Goal: Transaction & Acquisition: Subscribe to service/newsletter

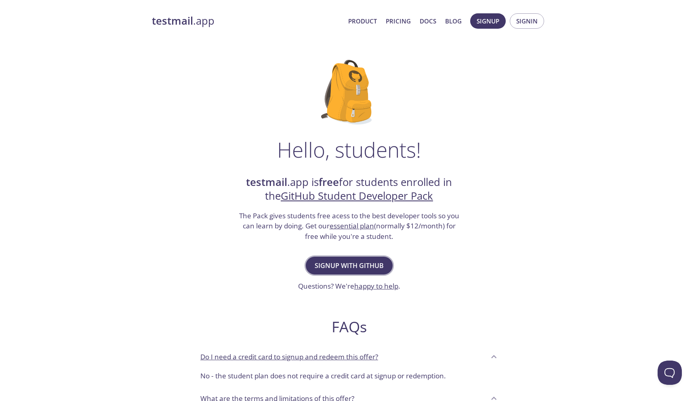
click at [341, 269] on span "Signup with GitHub" at bounding box center [349, 265] width 69 height 11
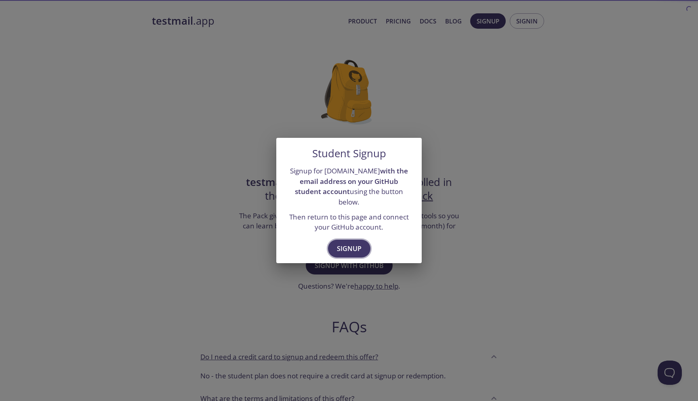
click at [344, 243] on span "Signup" at bounding box center [349, 248] width 25 height 11
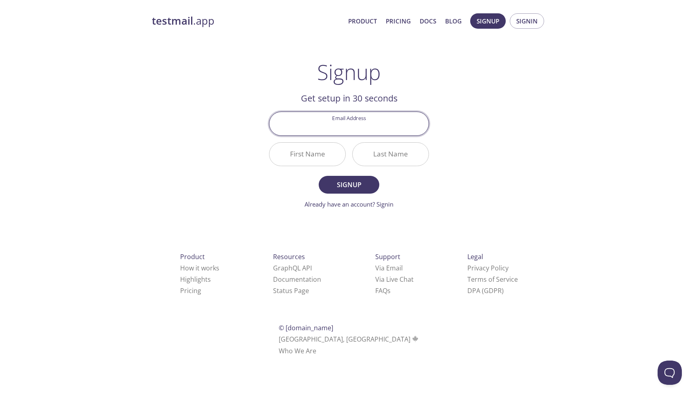
click at [336, 125] on input "Email Address" at bounding box center [348, 123] width 159 height 23
type input "deepakminote532@gmail.com"
click at [311, 153] on input "First Name" at bounding box center [307, 154] width 76 height 23
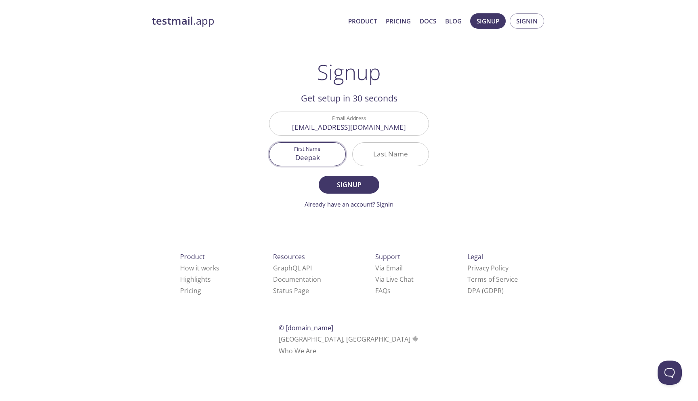
type input "Deepak"
click at [370, 150] on input "Last Name" at bounding box center [391, 154] width 76 height 23
type input "Kumar"
click at [366, 187] on span "Signup" at bounding box center [349, 184] width 43 height 11
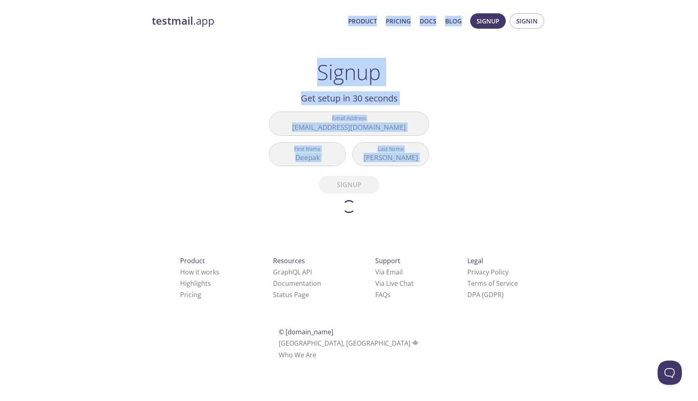
drag, startPoint x: 366, startPoint y: 187, endPoint x: 287, endPoint y: 9, distance: 194.6
click at [287, 9] on div "testmail .app Product Pricing Docs Blog Signup Signin Signup Get setup in 30 se…" at bounding box center [349, 195] width 414 height 375
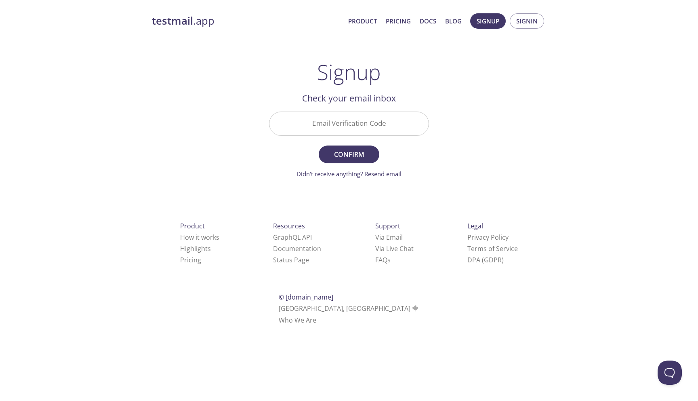
click at [373, 133] on input "Email Verification Code" at bounding box center [348, 123] width 159 height 23
paste input "6ABSSZH"
type input "6ABSSZH"
click at [354, 149] on span "Confirm" at bounding box center [349, 154] width 43 height 11
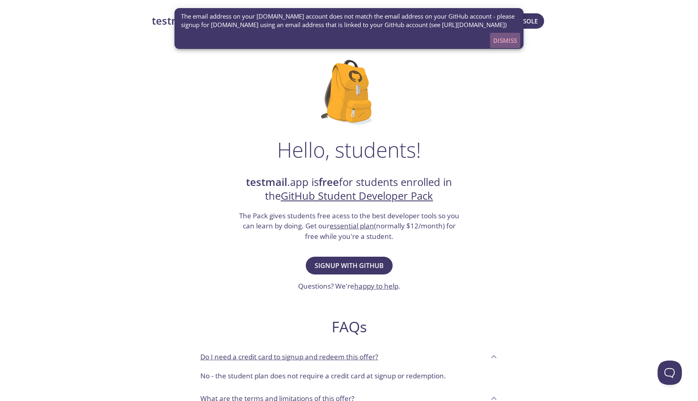
click at [501, 46] on span "Dismiss" at bounding box center [505, 40] width 24 height 11
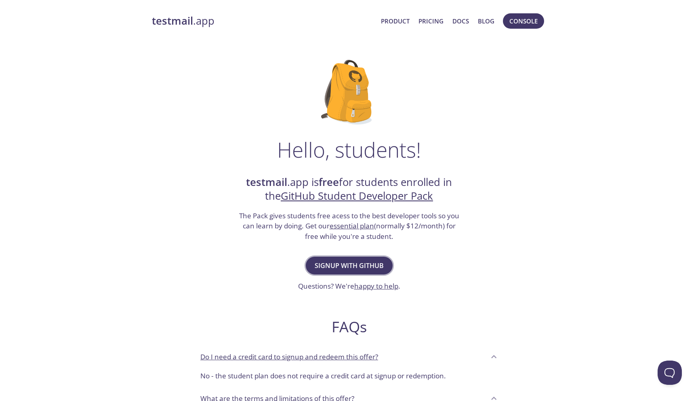
click at [348, 262] on span "Signup with GitHub" at bounding box center [349, 265] width 69 height 11
click at [350, 268] on span "Signup with GitHub" at bounding box center [349, 265] width 69 height 11
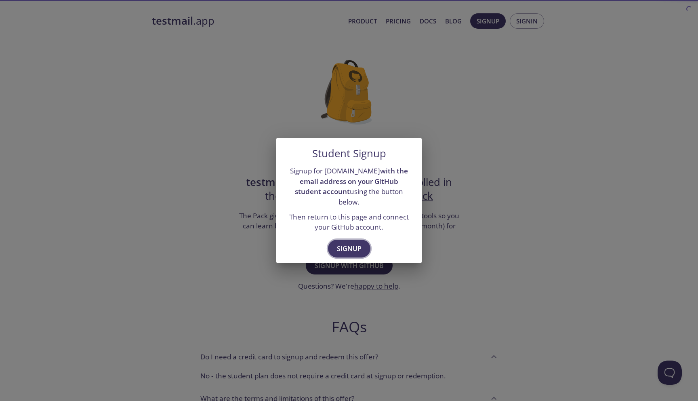
click at [352, 244] on span "Signup" at bounding box center [349, 248] width 25 height 11
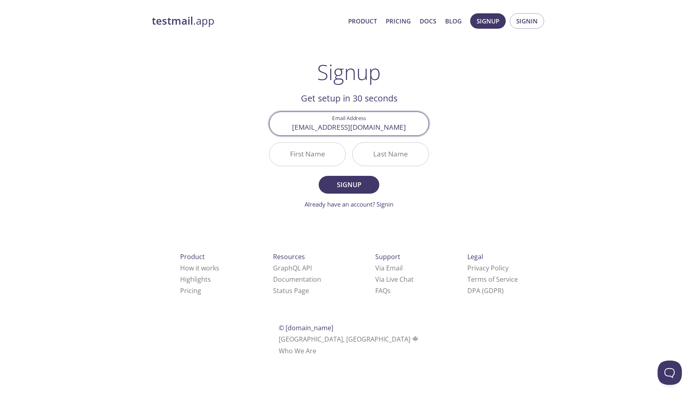
type input "[EMAIL_ADDRESS][DOMAIN_NAME]"
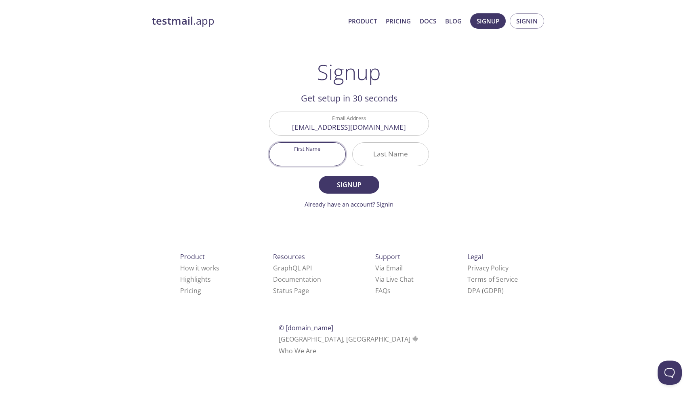
click at [328, 156] on input "First Name" at bounding box center [307, 154] width 76 height 23
type input "Security"
click at [379, 158] on input "Last Name" at bounding box center [391, 154] width 76 height 23
type input "Researcher"
click at [370, 181] on span "Signup" at bounding box center [349, 184] width 43 height 11
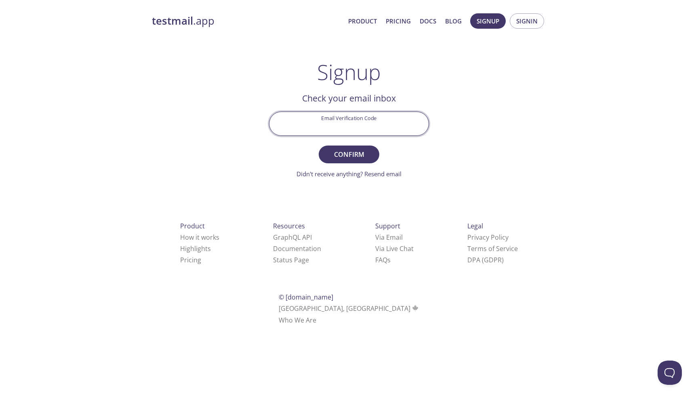
click at [352, 116] on input "Email Verification Code" at bounding box center [348, 123] width 159 height 23
click at [347, 156] on span "Confirm" at bounding box center [349, 154] width 43 height 11
